Goal: Information Seeking & Learning: Learn about a topic

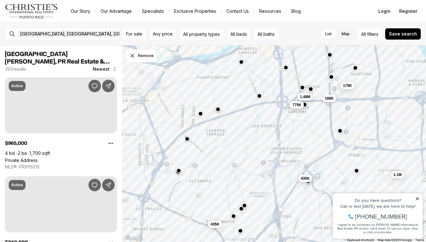
drag, startPoint x: 286, startPoint y: 157, endPoint x: 256, endPoint y: 187, distance: 42.5
click at [256, 187] on div "1.48M 168K 175K 775K 1.1M 435K 295K 435K" at bounding box center [274, 143] width 304 height 197
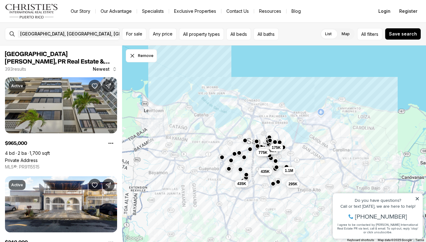
drag, startPoint x: 321, startPoint y: 150, endPoint x: 308, endPoint y: 159, distance: 15.9
click at [308, 159] on div "1.48M 168K 175K 775K 1.1M 435K 295K 435K" at bounding box center [274, 143] width 304 height 197
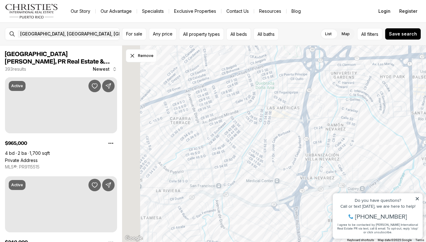
drag, startPoint x: 247, startPoint y: 156, endPoint x: 325, endPoint y: 159, distance: 78.3
click at [325, 159] on div at bounding box center [274, 143] width 304 height 197
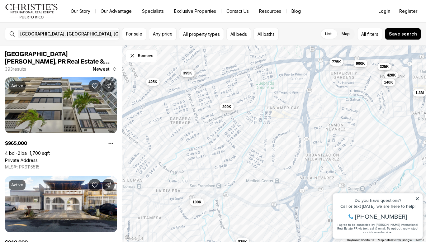
click at [226, 107] on span "299K" at bounding box center [227, 106] width 9 height 5
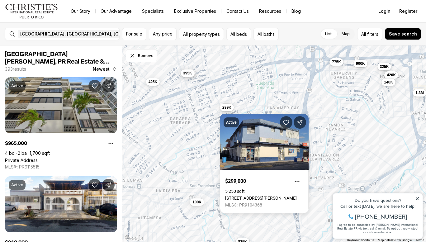
click at [347, 150] on div "435K 775K 1.2M 735K 595K 900K 825K 1.3M 325K 420K 140K 299K 2.1M 375K 395K 425K…" at bounding box center [274, 143] width 304 height 197
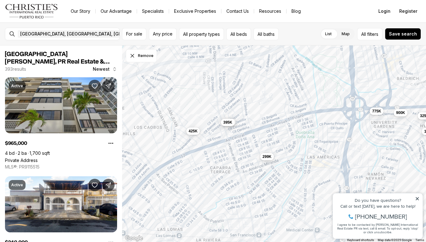
drag, startPoint x: 240, startPoint y: 131, endPoint x: 280, endPoint y: 180, distance: 64.0
click at [280, 180] on div "435K 775K 1.2M 735K 595K 900K 825K 1.3M 325K 420K 140K 299K 2.1M 375K 395K 425K…" at bounding box center [274, 143] width 304 height 197
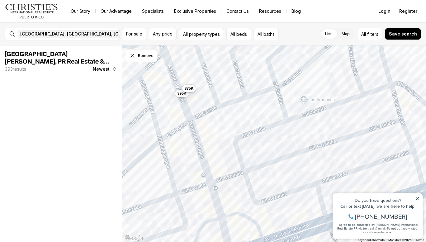
click at [190, 87] on span "375K" at bounding box center [189, 88] width 9 height 5
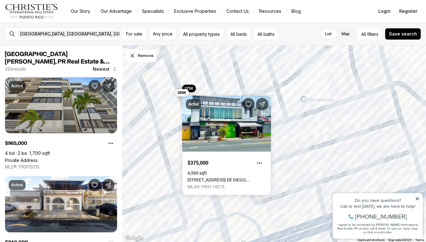
click at [182, 94] on span "395K" at bounding box center [182, 92] width 9 height 5
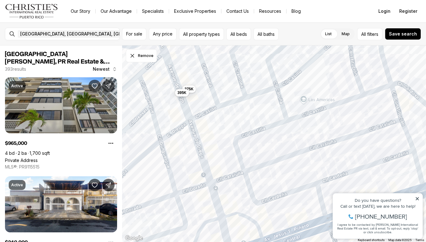
click at [182, 94] on span "395K" at bounding box center [182, 92] width 9 height 5
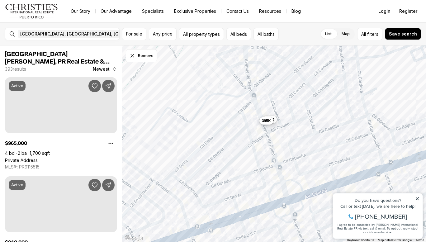
click at [267, 124] on button "395K" at bounding box center [267, 120] width 14 height 7
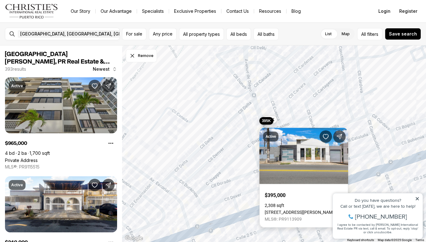
click at [293, 210] on link "614 AVENIDA DE DIEGO, SAN JUAN PR, 00921" at bounding box center [301, 212] width 72 height 5
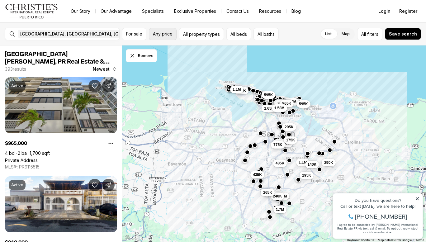
click at [169, 35] on span "Any price" at bounding box center [163, 33] width 20 height 5
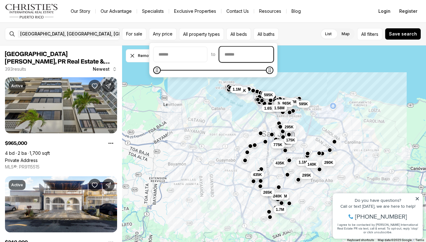
click at [247, 58] on input "priceMax" at bounding box center [247, 54] width 54 height 15
type input "********"
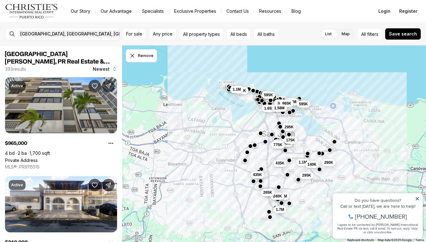
click at [309, 70] on div "1.48M 168K 175K 1.38M 985K 595K 349K 965K 295K 1.65M 1.58M 775K 895K 1.1M 595K …" at bounding box center [274, 143] width 304 height 197
click at [170, 31] on span "Any price" at bounding box center [163, 33] width 20 height 5
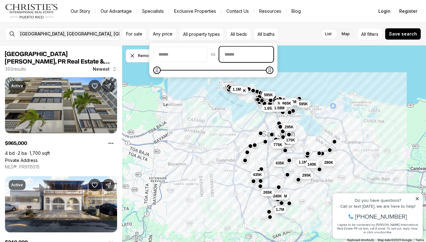
click at [244, 56] on input "priceMax" at bounding box center [247, 54] width 54 height 15
type input "********"
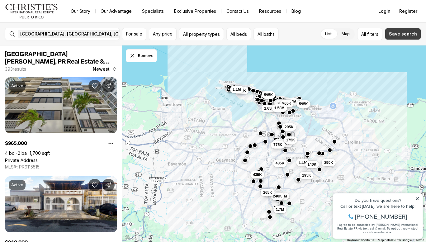
click at [397, 36] on span "Save search" at bounding box center [403, 33] width 28 height 5
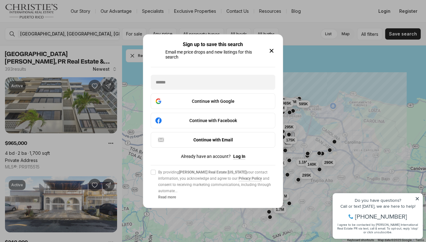
click at [270, 51] on icon "button" at bounding box center [271, 50] width 3 height 3
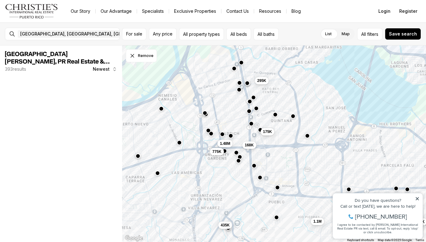
click at [270, 133] on span "175K" at bounding box center [267, 131] width 9 height 5
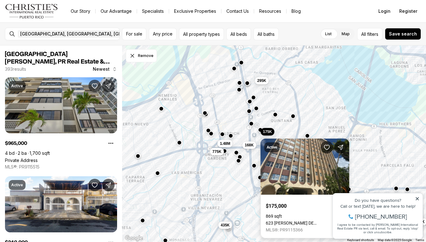
click at [293, 221] on link "623 PONCE DE LEÓN #1201B, SAN JUAN PR, 00917" at bounding box center [305, 223] width 78 height 5
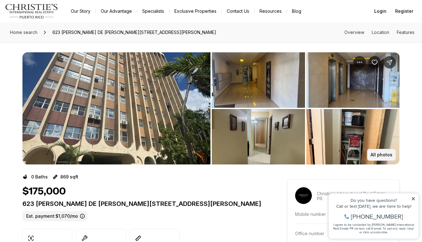
click at [388, 154] on p "All photos" at bounding box center [381, 154] width 22 height 5
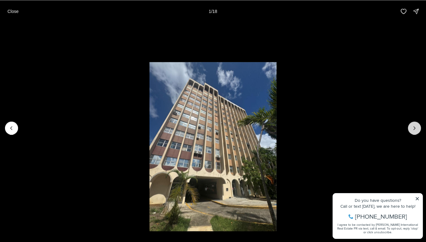
drag, startPoint x: 418, startPoint y: 121, endPoint x: 418, endPoint y: 127, distance: 5.9
click at [418, 124] on div at bounding box center [213, 127] width 426 height 211
click at [418, 127] on icon "Next slide" at bounding box center [415, 128] width 6 height 6
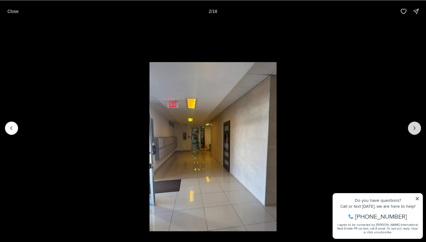
click at [418, 127] on icon "Next slide" at bounding box center [415, 128] width 6 height 6
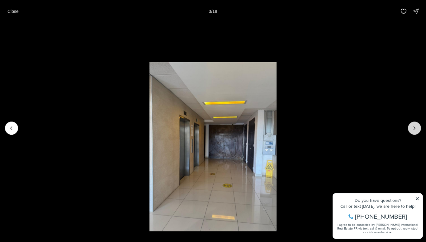
click at [418, 127] on icon "Next slide" at bounding box center [415, 128] width 6 height 6
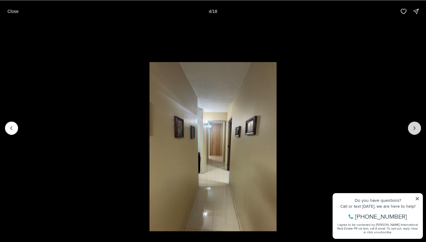
click at [418, 127] on icon "Next slide" at bounding box center [415, 128] width 6 height 6
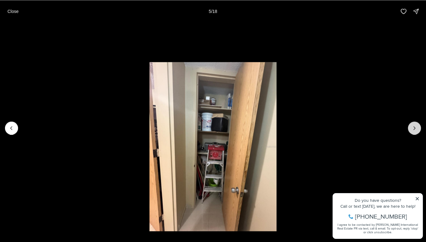
click at [418, 127] on icon "Next slide" at bounding box center [415, 128] width 6 height 6
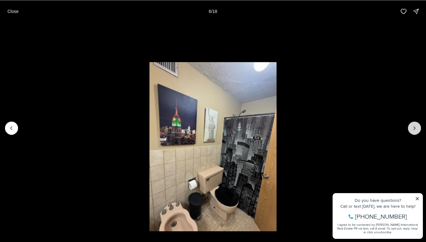
click at [418, 127] on icon "Next slide" at bounding box center [415, 128] width 6 height 6
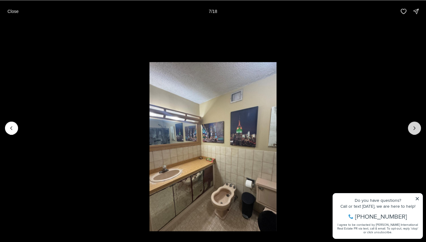
click at [418, 127] on icon "Next slide" at bounding box center [415, 128] width 6 height 6
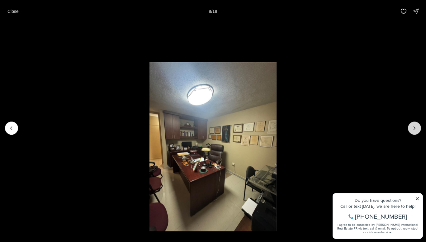
click at [418, 127] on icon "Next slide" at bounding box center [415, 128] width 6 height 6
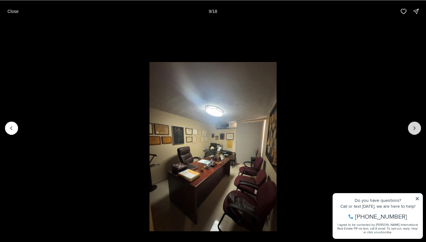
click at [418, 127] on icon "Next slide" at bounding box center [415, 128] width 6 height 6
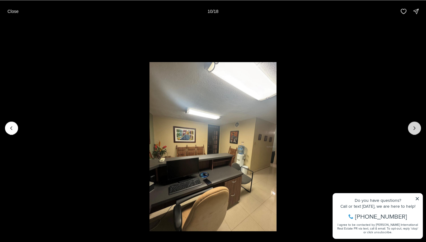
click at [418, 127] on icon "Next slide" at bounding box center [415, 128] width 6 height 6
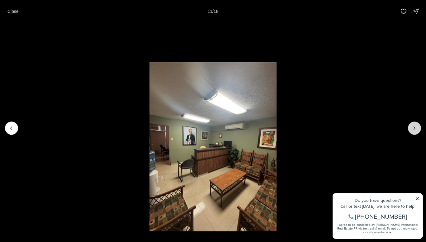
click at [418, 127] on icon "Next slide" at bounding box center [415, 128] width 6 height 6
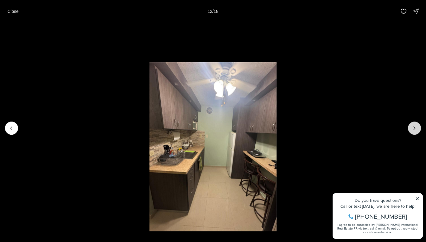
click at [418, 127] on icon "Next slide" at bounding box center [415, 128] width 6 height 6
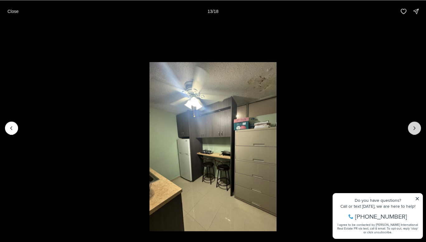
click at [418, 127] on icon "Next slide" at bounding box center [415, 128] width 6 height 6
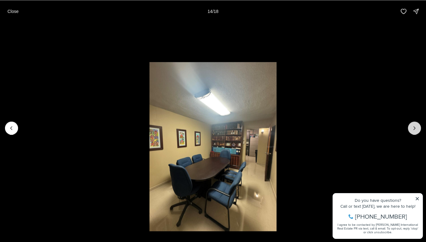
click at [418, 127] on icon "Next slide" at bounding box center [415, 128] width 6 height 6
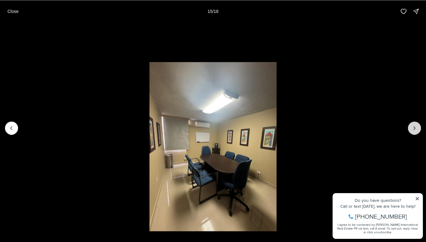
click at [418, 127] on icon "Next slide" at bounding box center [415, 128] width 6 height 6
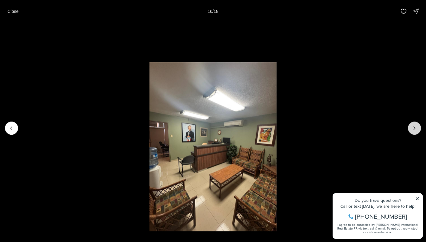
click at [418, 127] on icon "Next slide" at bounding box center [415, 128] width 6 height 6
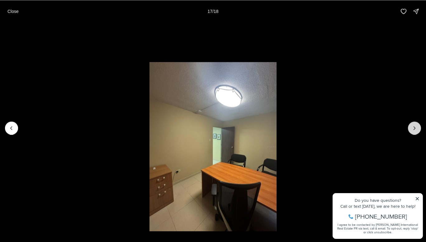
click at [418, 127] on icon "Next slide" at bounding box center [415, 128] width 6 height 6
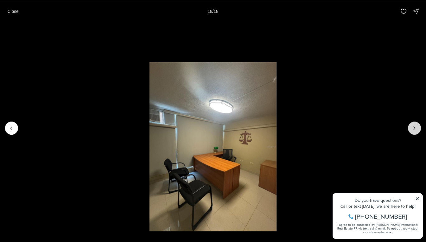
click at [418, 127] on div at bounding box center [414, 128] width 13 height 13
click at [418, 128] on div at bounding box center [414, 128] width 13 height 13
click at [12, 12] on p "Close" at bounding box center [12, 11] width 11 height 5
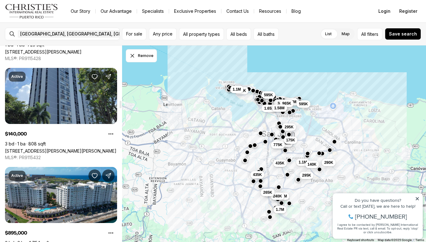
scroll to position [1465, 0]
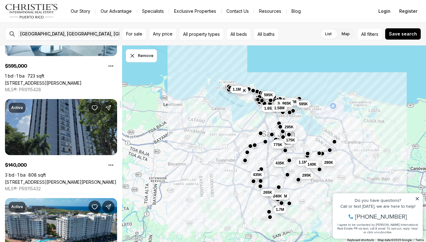
click at [51, 180] on link "[STREET_ADDRESS][PERSON_NAME][PERSON_NAME]" at bounding box center [61, 182] width 112 height 5
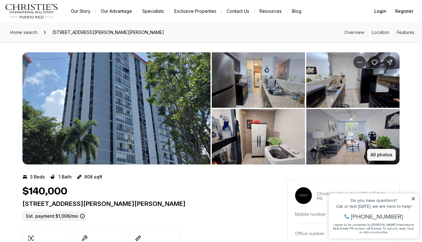
click at [389, 155] on p "All photos" at bounding box center [381, 154] width 22 height 5
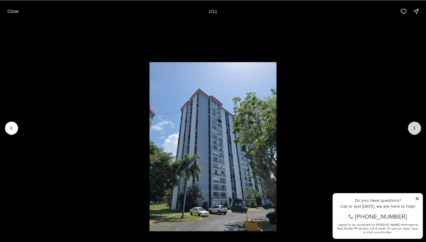
click at [413, 131] on button "Next slide" at bounding box center [414, 128] width 13 height 13
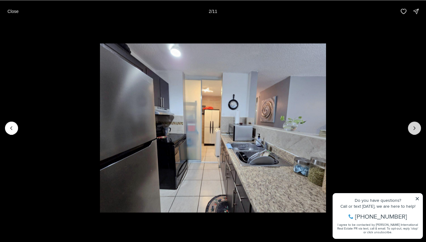
click at [413, 131] on button "Next slide" at bounding box center [414, 128] width 13 height 13
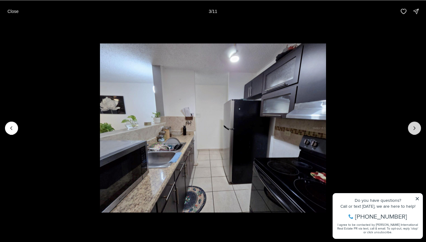
click at [413, 131] on button "Next slide" at bounding box center [414, 128] width 13 height 13
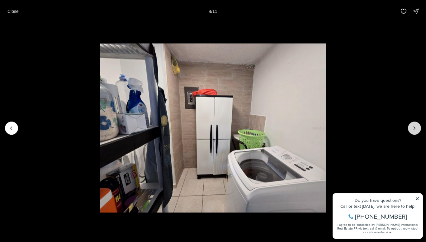
click at [413, 131] on button "Next slide" at bounding box center [414, 128] width 13 height 13
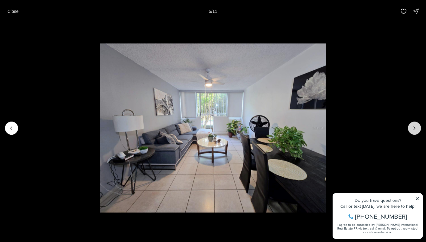
click at [413, 131] on button "Next slide" at bounding box center [414, 128] width 13 height 13
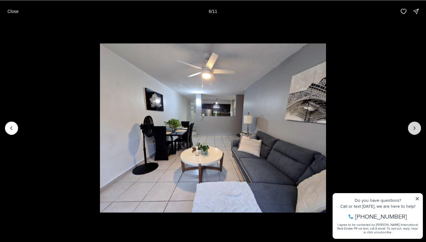
click at [413, 131] on button "Next slide" at bounding box center [414, 128] width 13 height 13
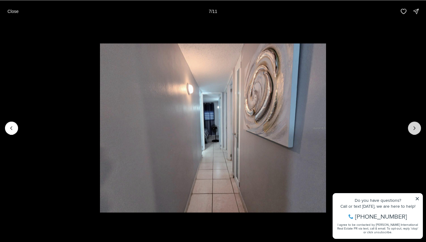
click at [413, 131] on button "Next slide" at bounding box center [414, 128] width 13 height 13
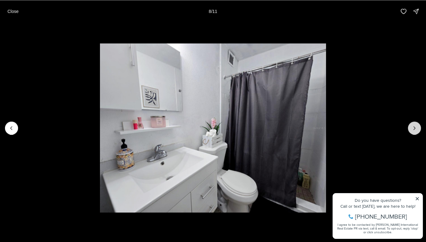
click at [413, 131] on button "Next slide" at bounding box center [414, 128] width 13 height 13
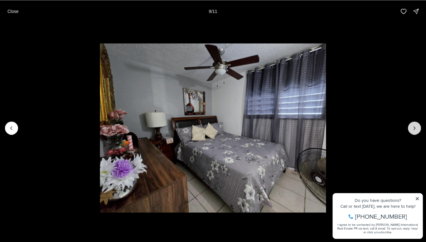
click at [413, 131] on button "Next slide" at bounding box center [414, 128] width 13 height 13
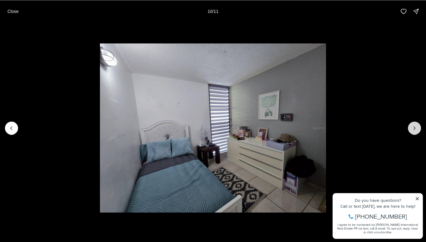
click at [413, 131] on button "Next slide" at bounding box center [414, 128] width 13 height 13
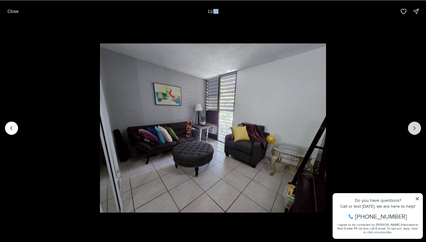
click at [413, 131] on div at bounding box center [414, 128] width 13 height 13
click at [413, 129] on div at bounding box center [414, 128] width 13 height 13
click at [11, 11] on p "Close" at bounding box center [12, 11] width 11 height 5
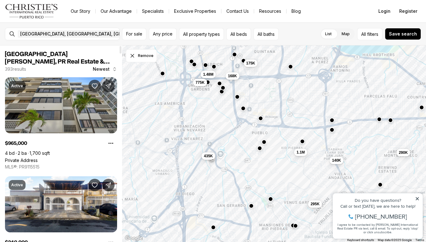
drag, startPoint x: 186, startPoint y: 146, endPoint x: 190, endPoint y: 146, distance: 3.7
click at [190, 146] on div "290K 1.1M 140K 295K 168K 175K 435K 1.48M 775K" at bounding box center [274, 143] width 304 height 197
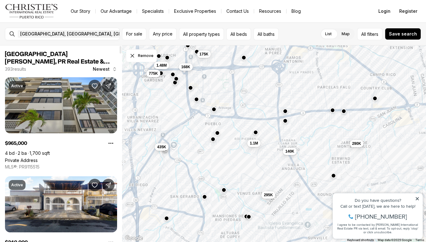
drag, startPoint x: 242, startPoint y: 146, endPoint x: 214, endPoint y: 142, distance: 27.4
click at [214, 142] on div "290K 1.1M 140K 295K 168K 175K 435K 1.48M 775K" at bounding box center [274, 143] width 304 height 197
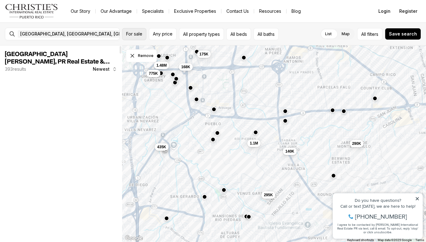
click at [133, 33] on span "For sale" at bounding box center [134, 33] width 16 height 5
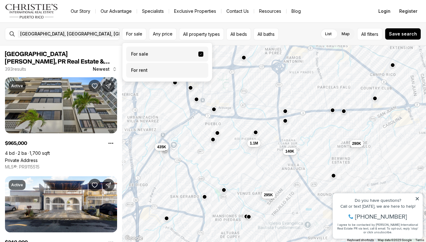
click at [139, 71] on label "For rent" at bounding box center [167, 70] width 82 height 15
click at [199, 68] on button "For rent" at bounding box center [201, 68] width 5 height 0
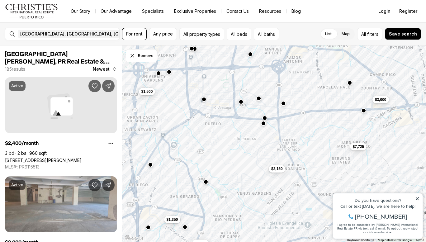
click at [118, 22] on div "San Juan, PR, US Remove San Juan, PR, US For rent Any price All property types …" at bounding box center [213, 33] width 426 height 23
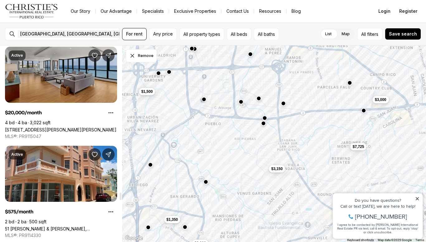
scroll to position [3927, 0]
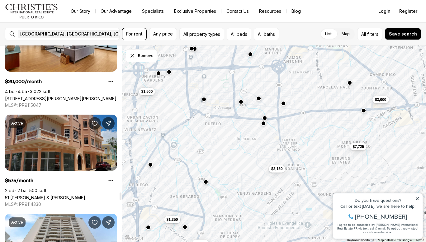
click at [67, 195] on link "51 [PERSON_NAME] & [PERSON_NAME], [GEOGRAPHIC_DATA][PERSON_NAME], 00921" at bounding box center [61, 197] width 112 height 5
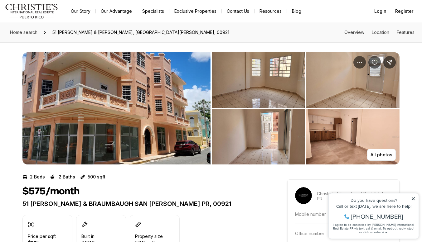
click at [42, 31] on div at bounding box center [45, 32] width 10 height 5
click at [26, 34] on span "Home search" at bounding box center [23, 32] width 27 height 5
